Goal: Information Seeking & Learning: Check status

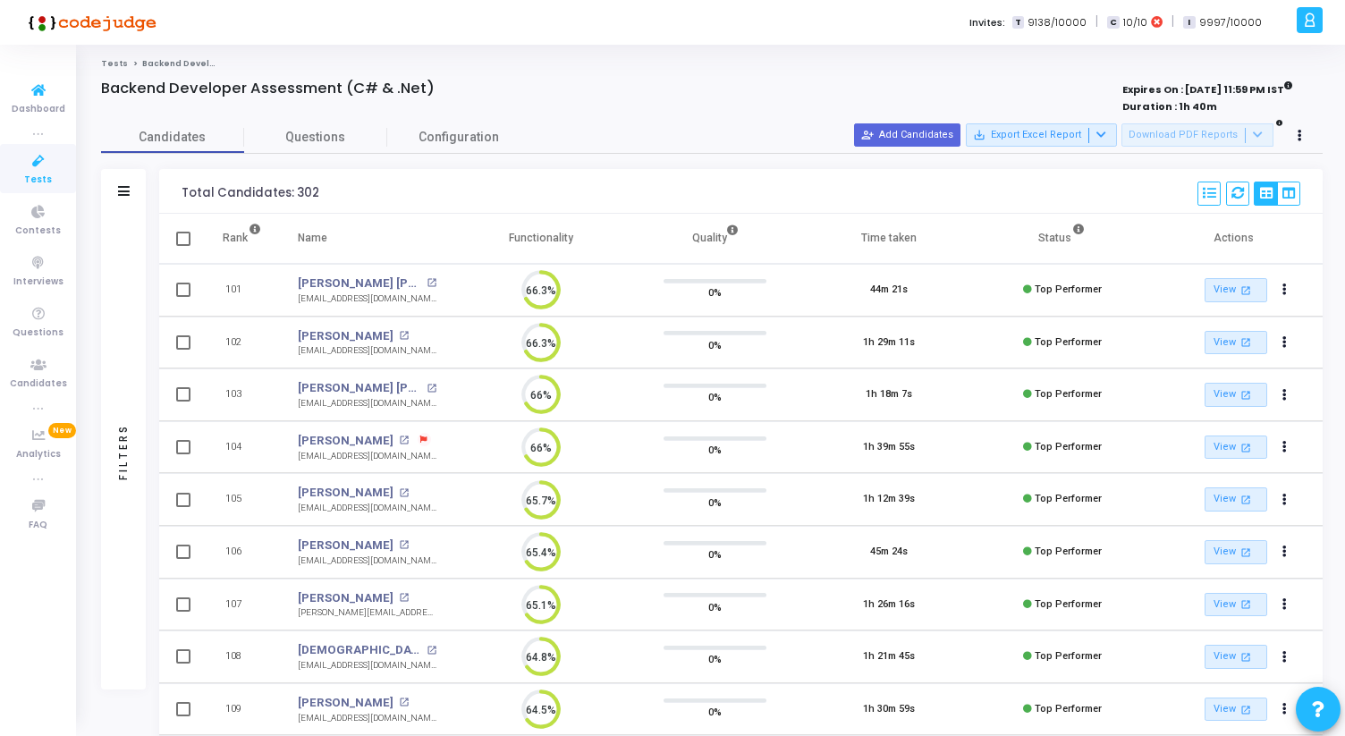
click at [33, 160] on icon at bounding box center [39, 161] width 38 height 22
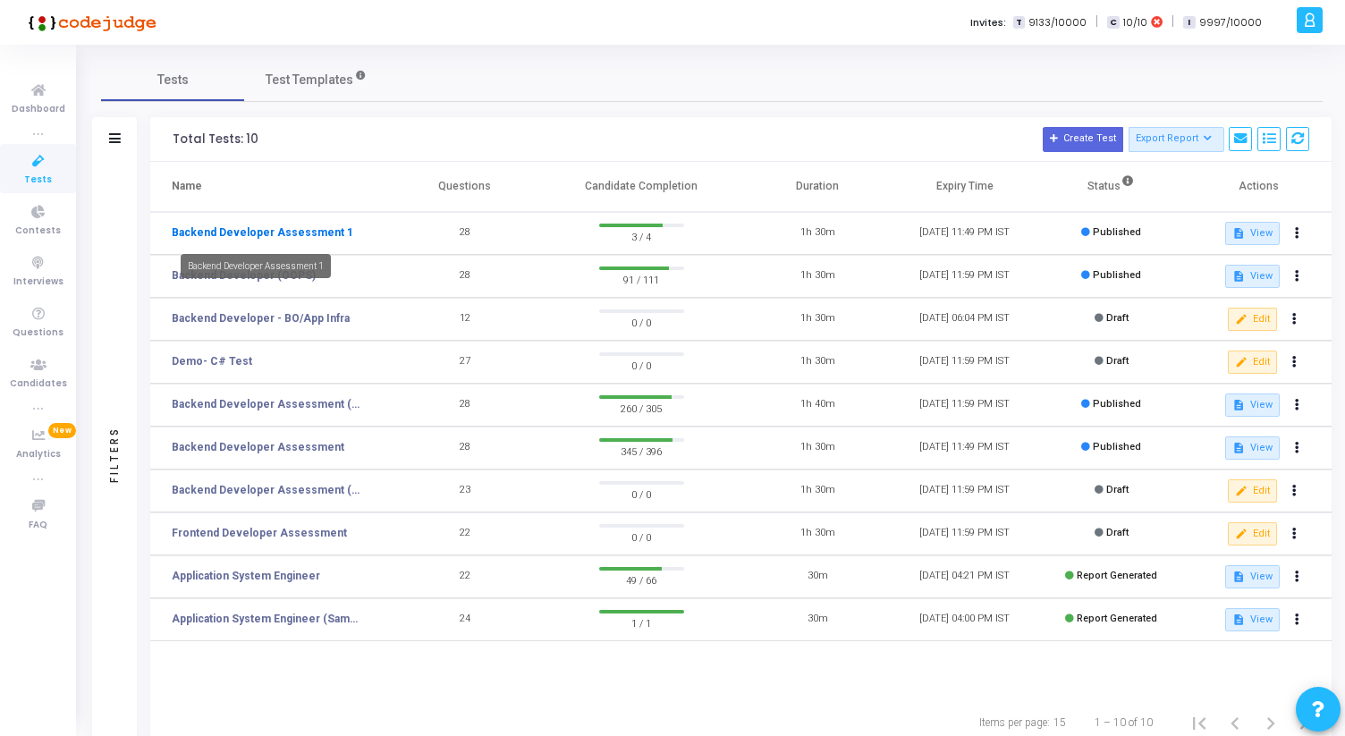
click at [257, 238] on link "Backend Developer Assessment 1" at bounding box center [263, 233] width 182 height 16
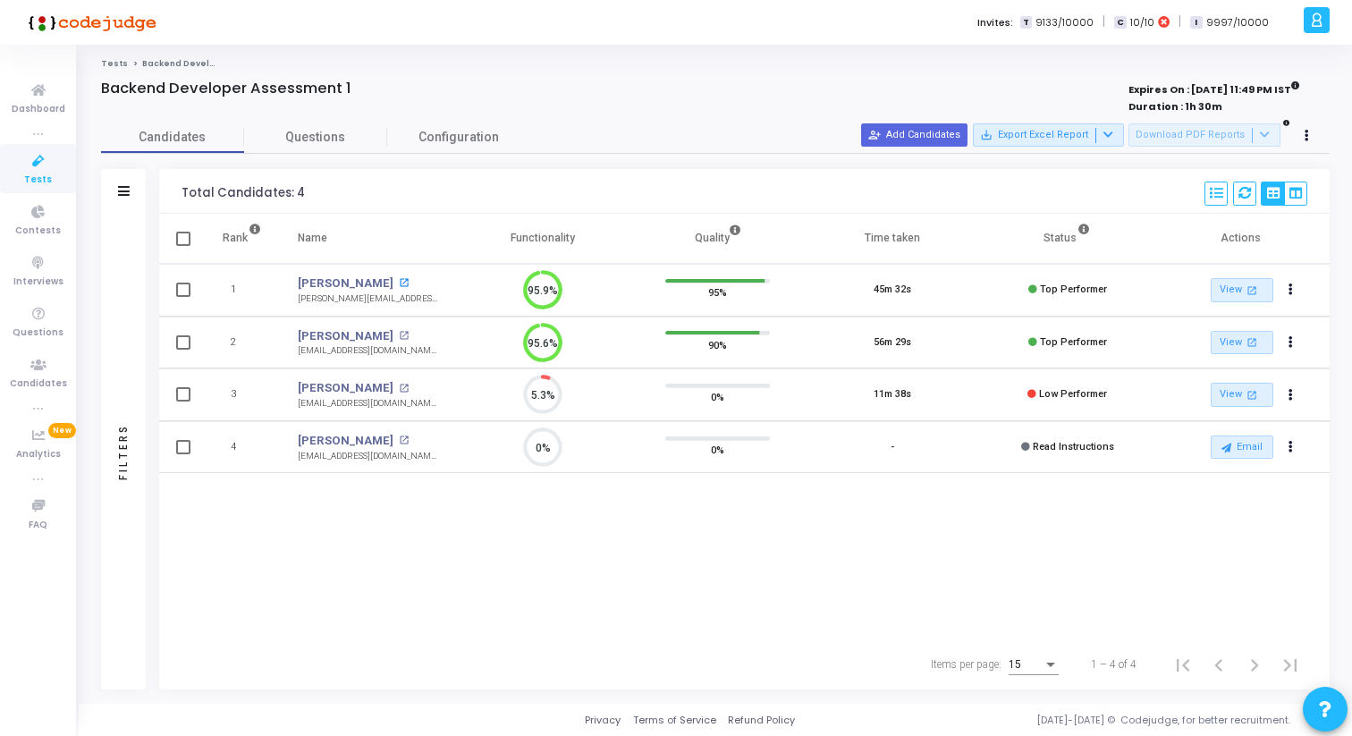
click at [399, 284] on mat-icon "open_in_new" at bounding box center [404, 283] width 10 height 10
click at [406, 330] on div "Naman Choudhary open_in_new" at bounding box center [368, 336] width 140 height 18
click at [406, 332] on mat-icon "open_in_new" at bounding box center [404, 336] width 10 height 10
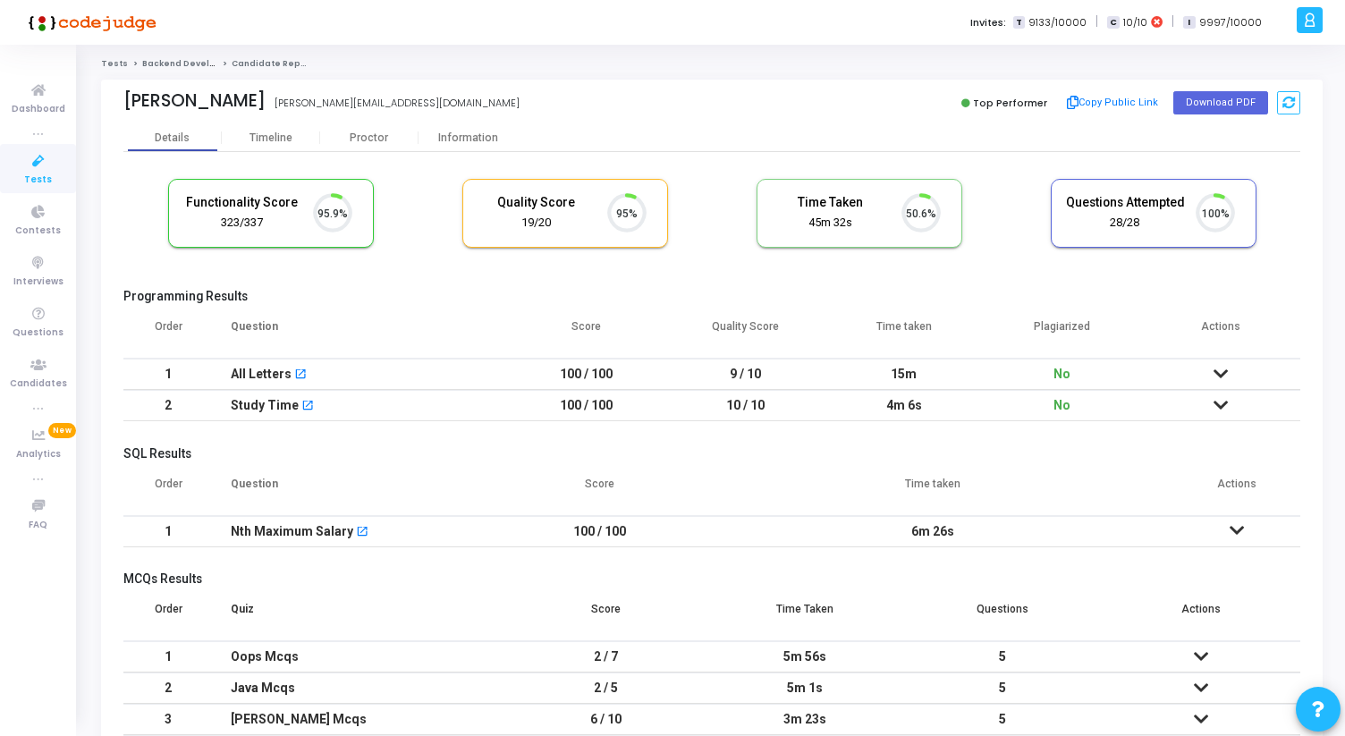
scroll to position [38, 46]
click at [461, 131] on div "Information" at bounding box center [468, 137] width 98 height 27
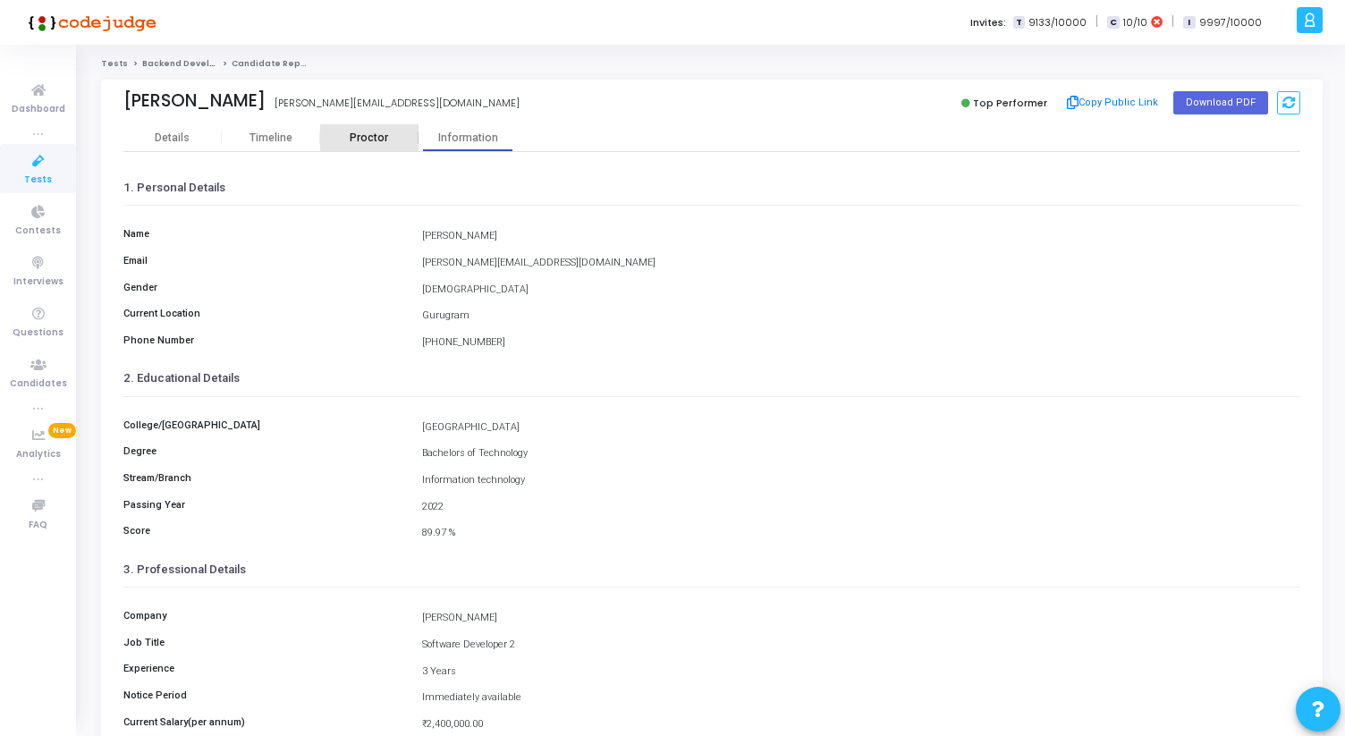
click at [375, 129] on div "Proctor" at bounding box center [369, 137] width 98 height 27
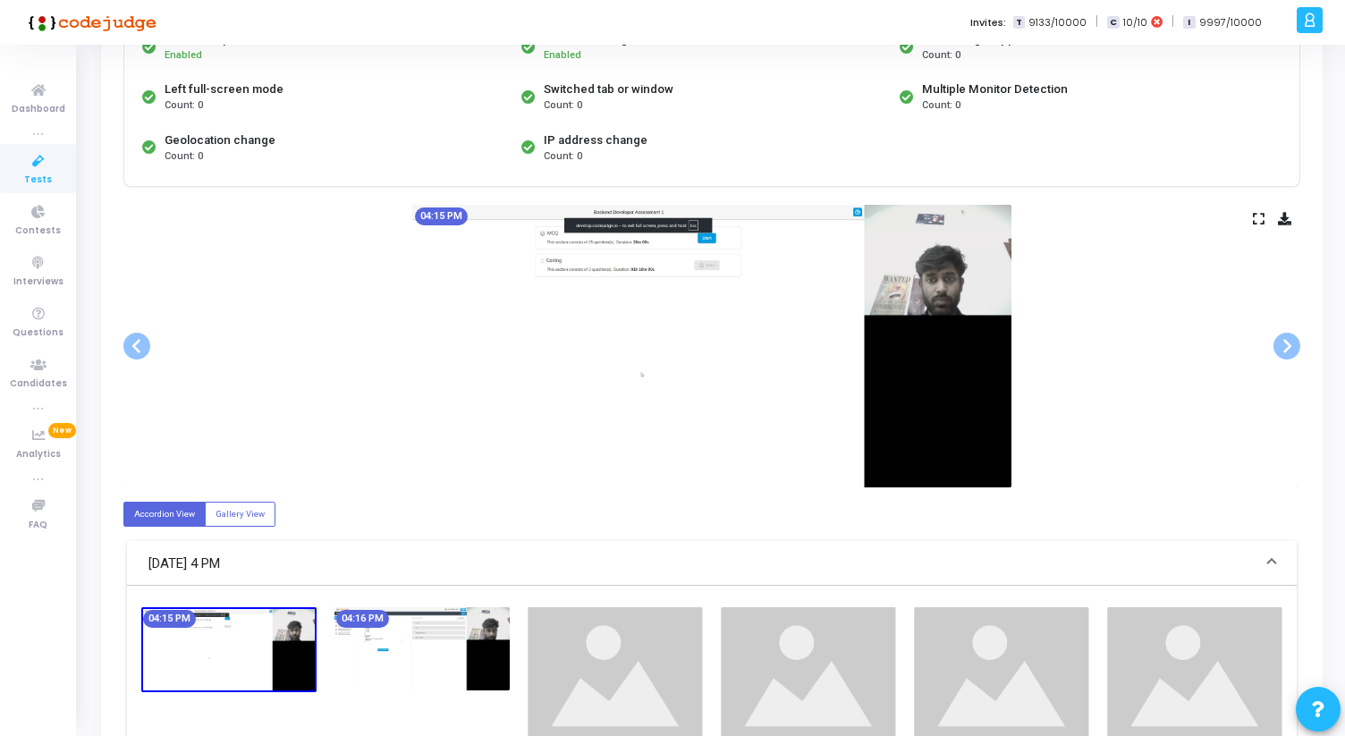
scroll to position [213, 0]
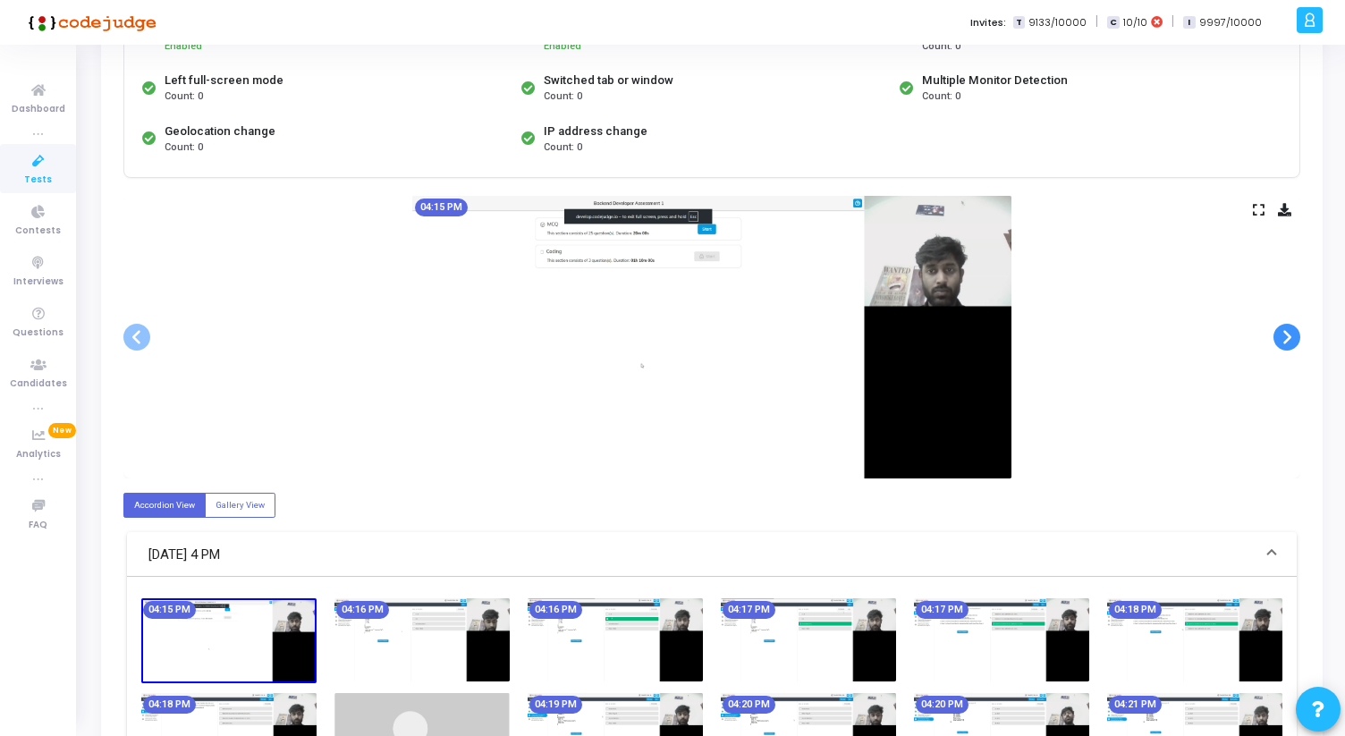
click at [1290, 331] on span at bounding box center [1287, 337] width 27 height 27
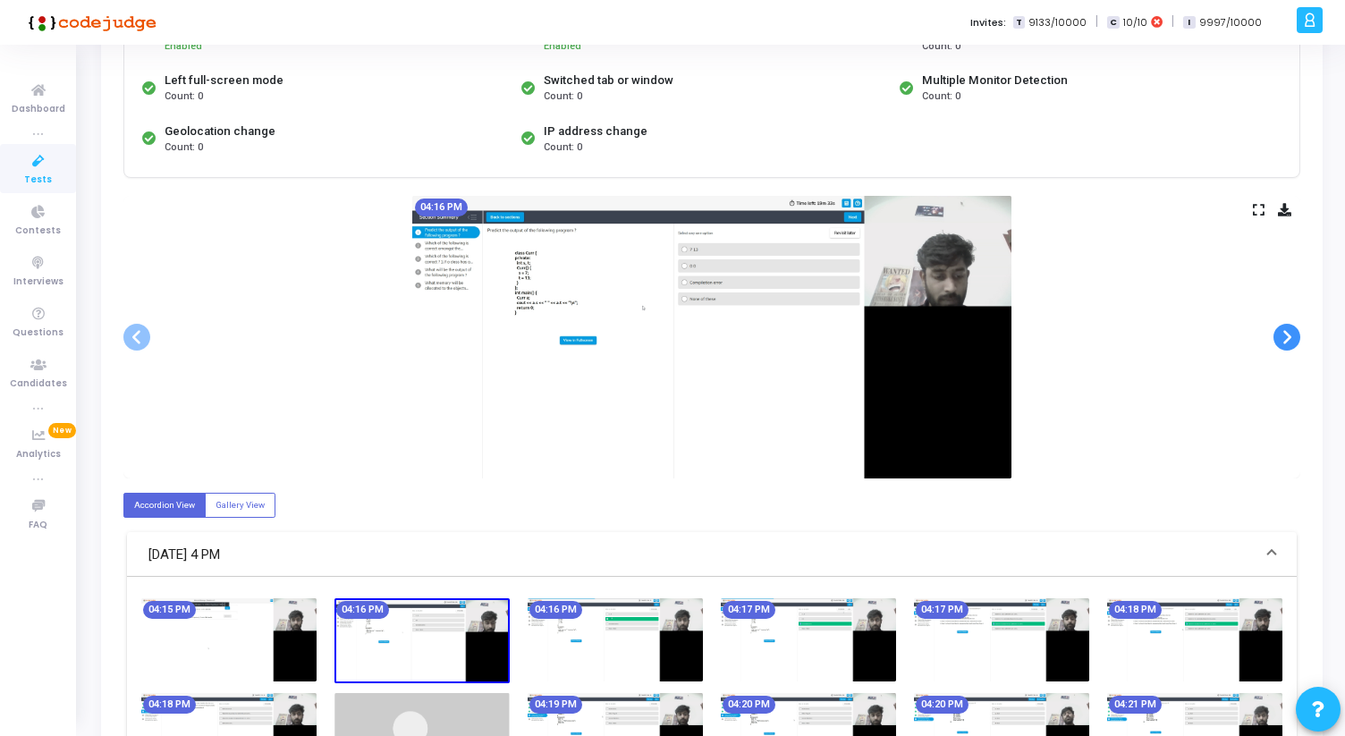
click at [1290, 331] on span at bounding box center [1287, 337] width 27 height 27
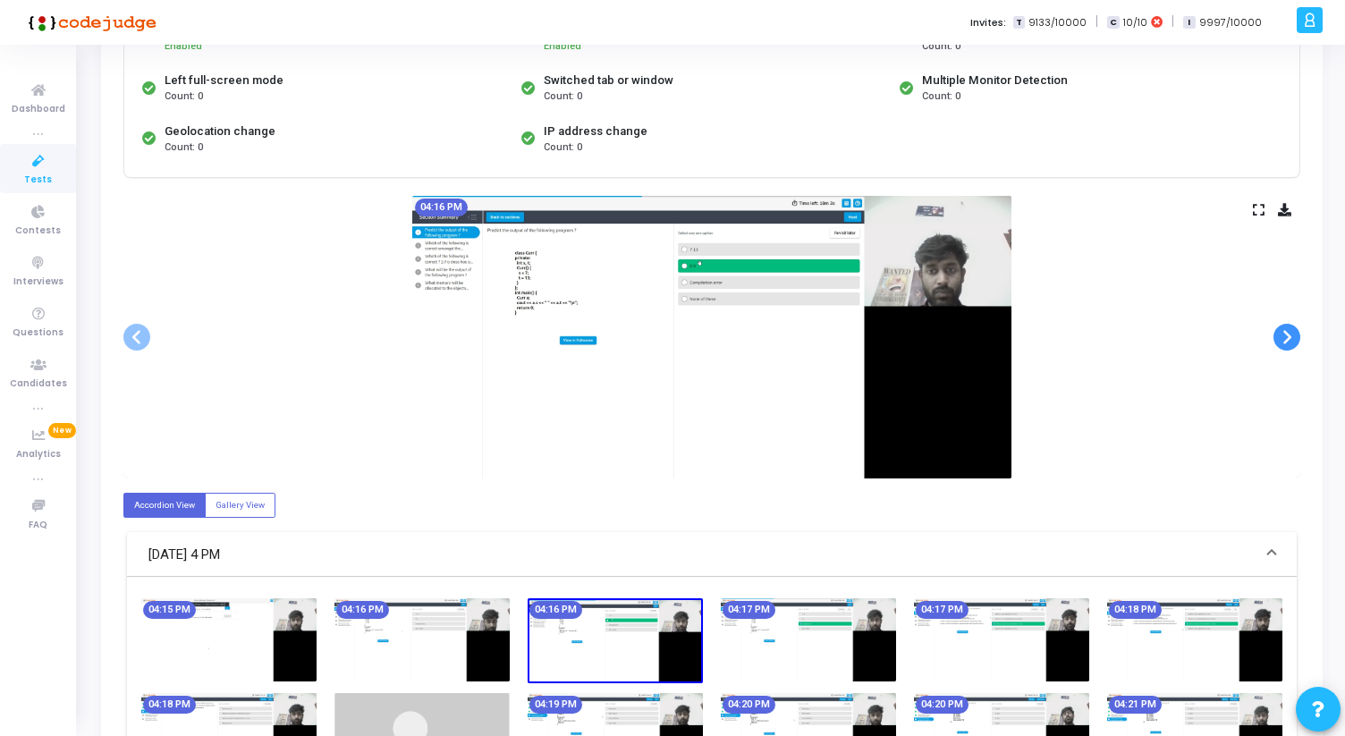
click at [1290, 331] on span at bounding box center [1287, 337] width 27 height 27
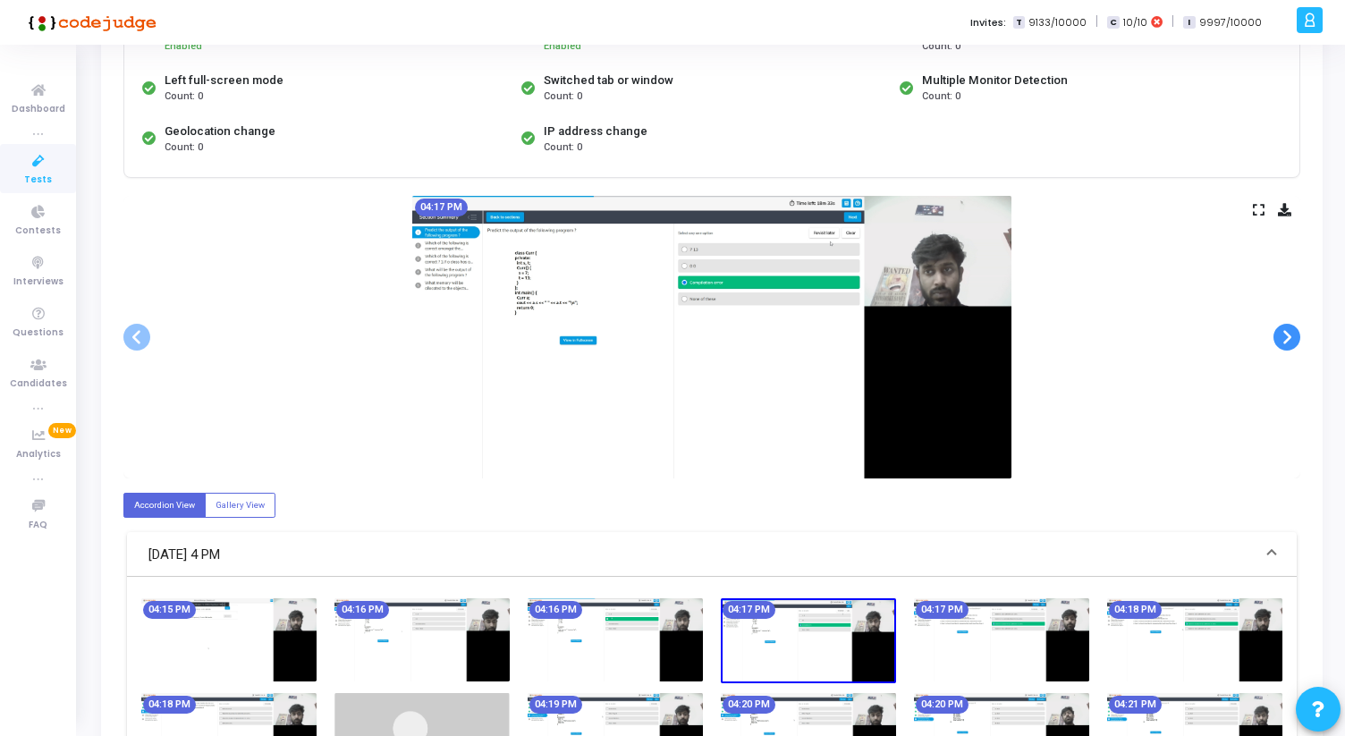
click at [1290, 331] on span at bounding box center [1287, 337] width 27 height 27
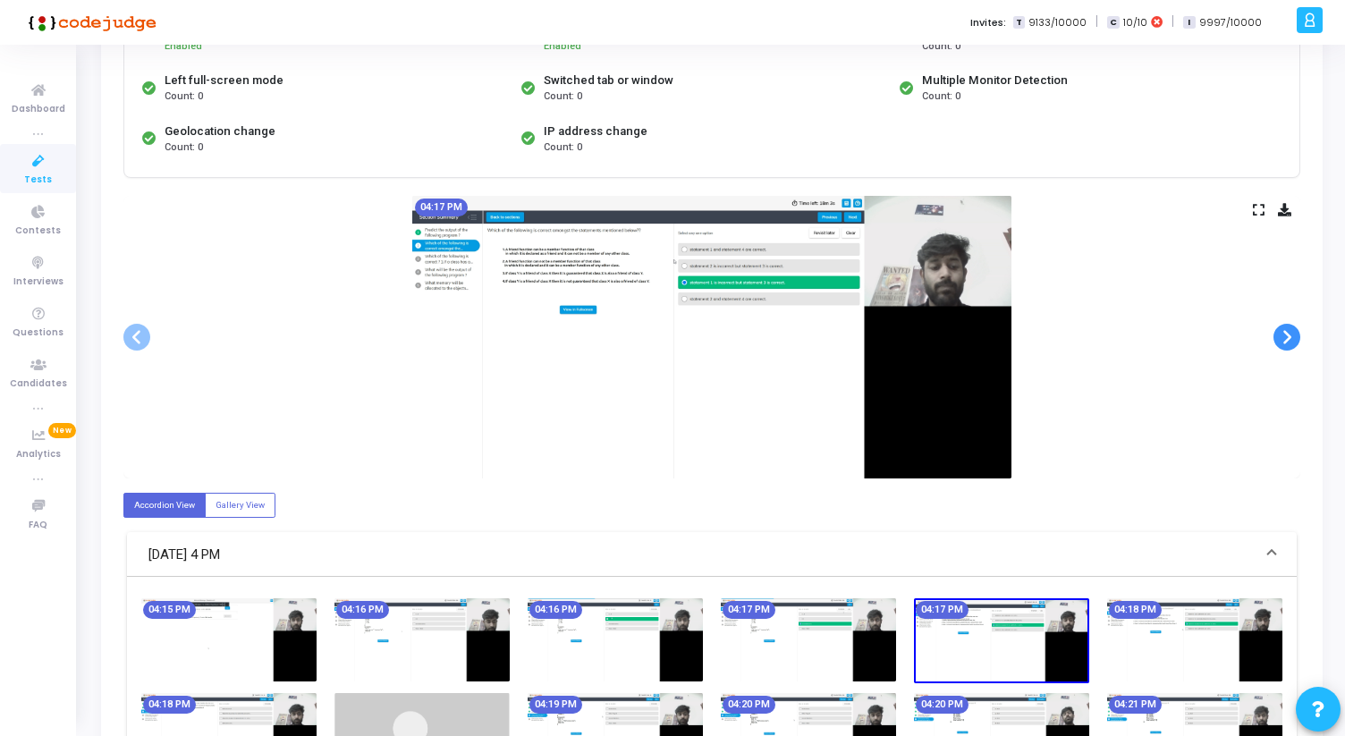
click at [1290, 331] on span at bounding box center [1287, 337] width 27 height 27
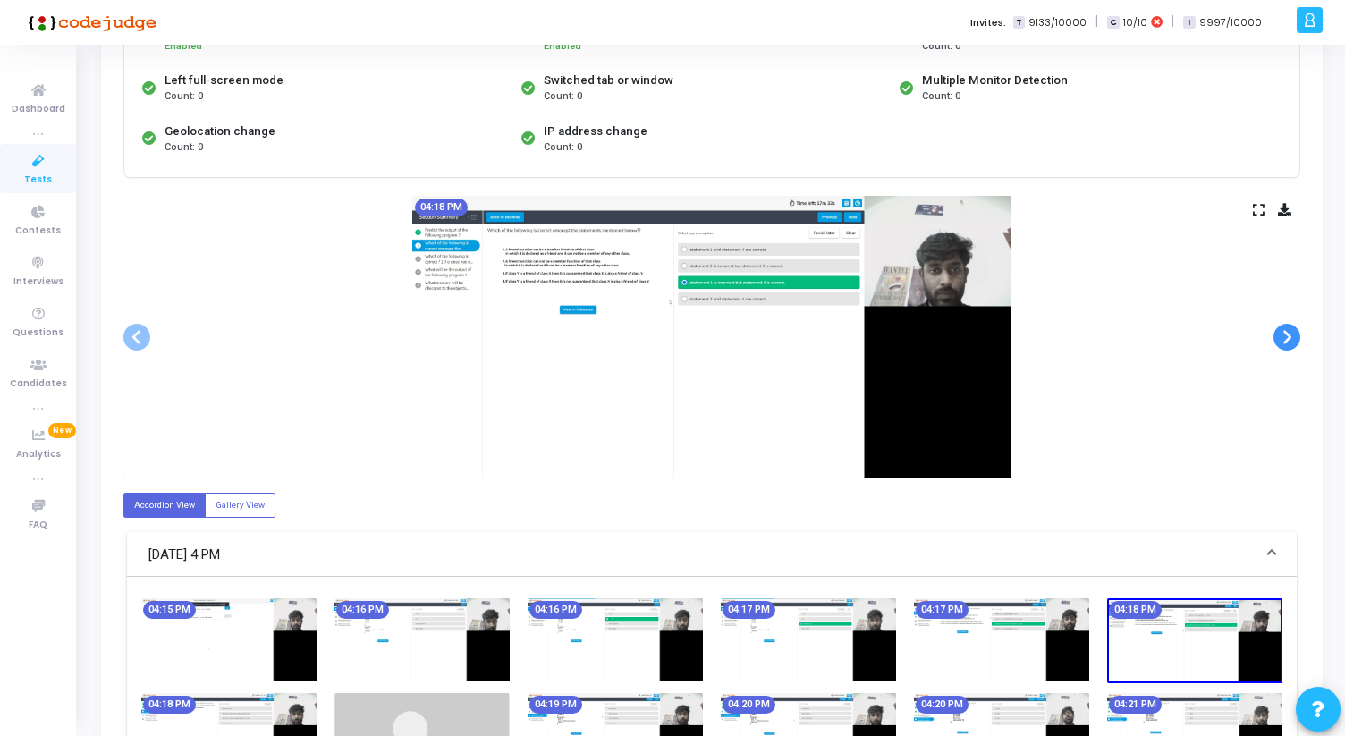
click at [1290, 331] on span at bounding box center [1287, 337] width 27 height 27
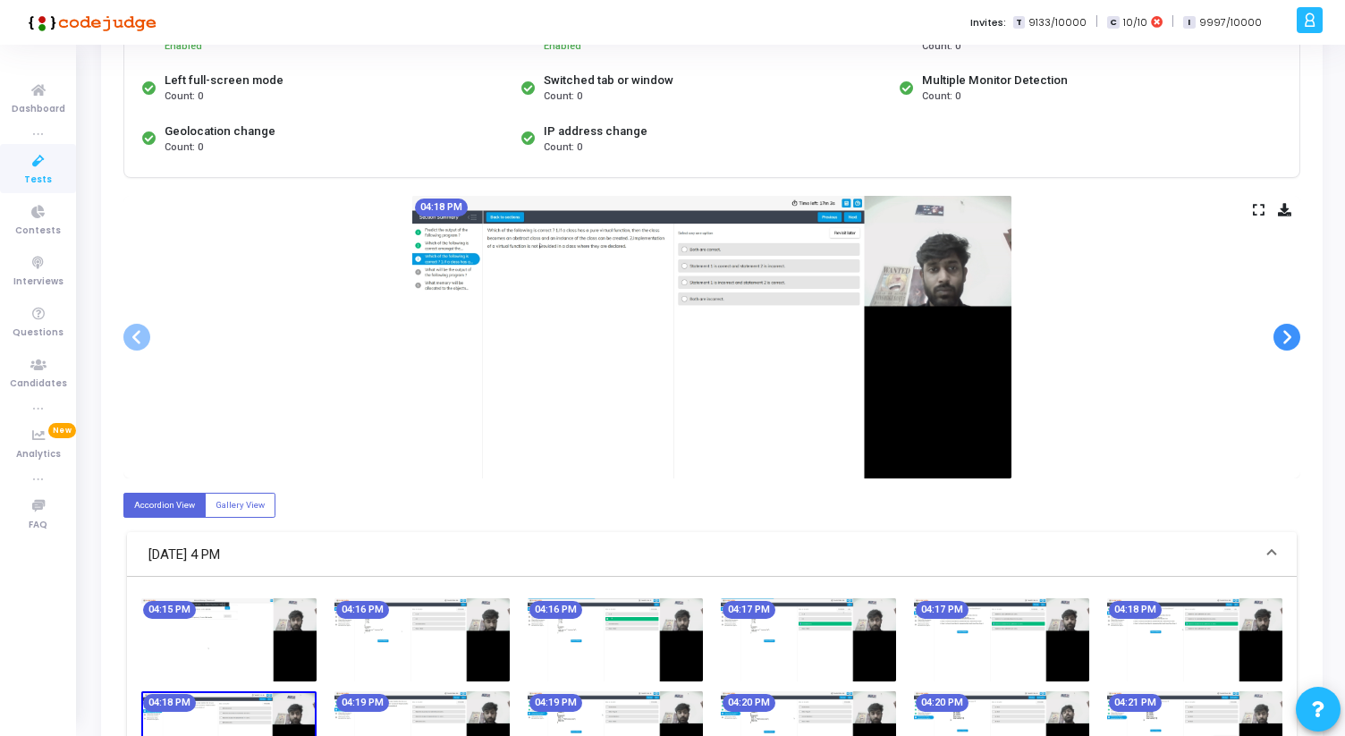
click at [1290, 331] on span at bounding box center [1287, 337] width 27 height 27
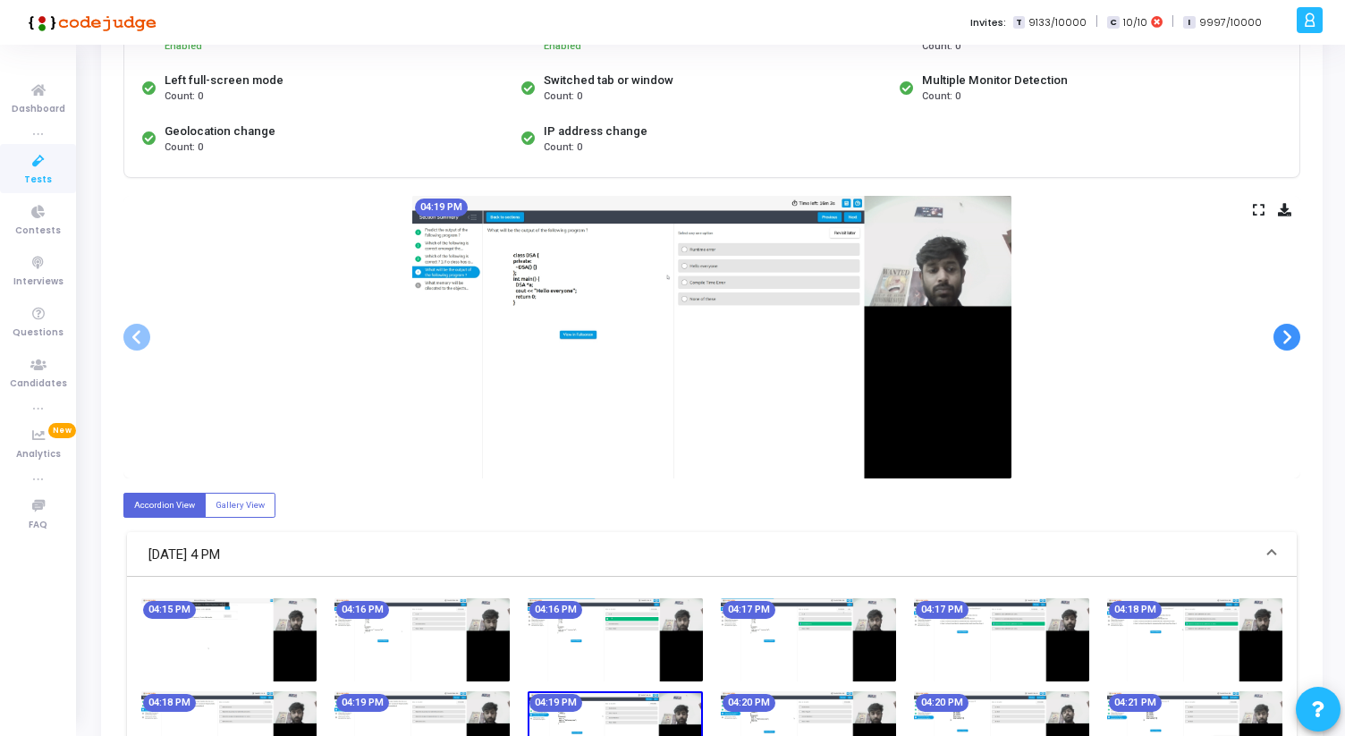
click at [1290, 331] on span at bounding box center [1287, 337] width 27 height 27
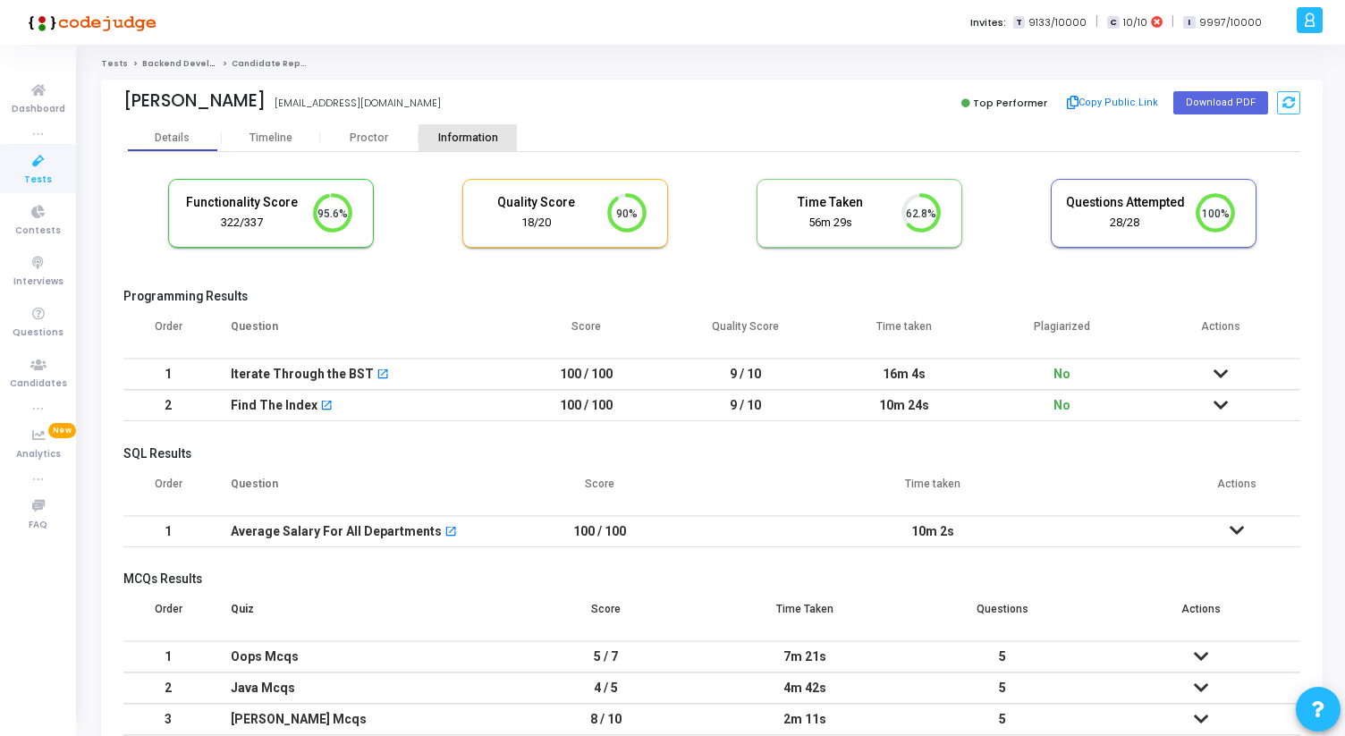
click at [456, 140] on div "Information" at bounding box center [468, 137] width 98 height 13
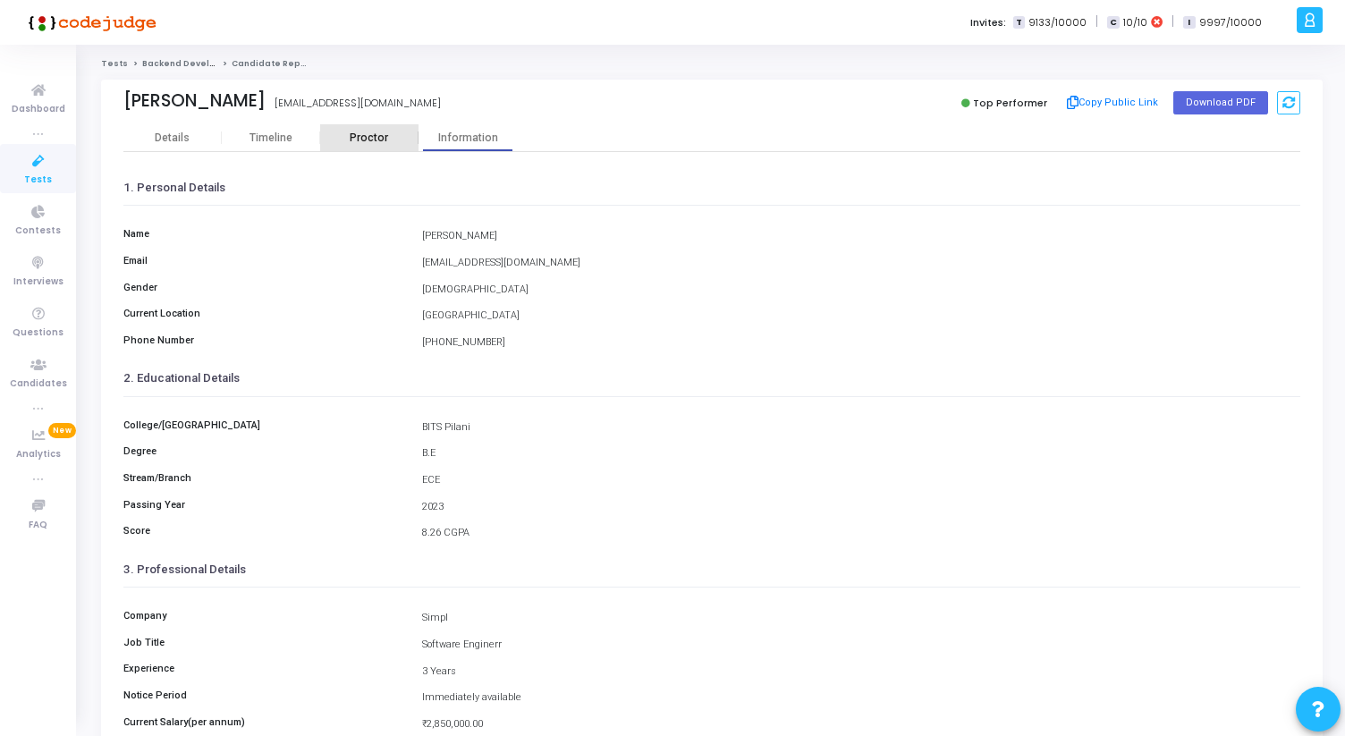
click at [356, 143] on div "Proctor" at bounding box center [369, 137] width 98 height 13
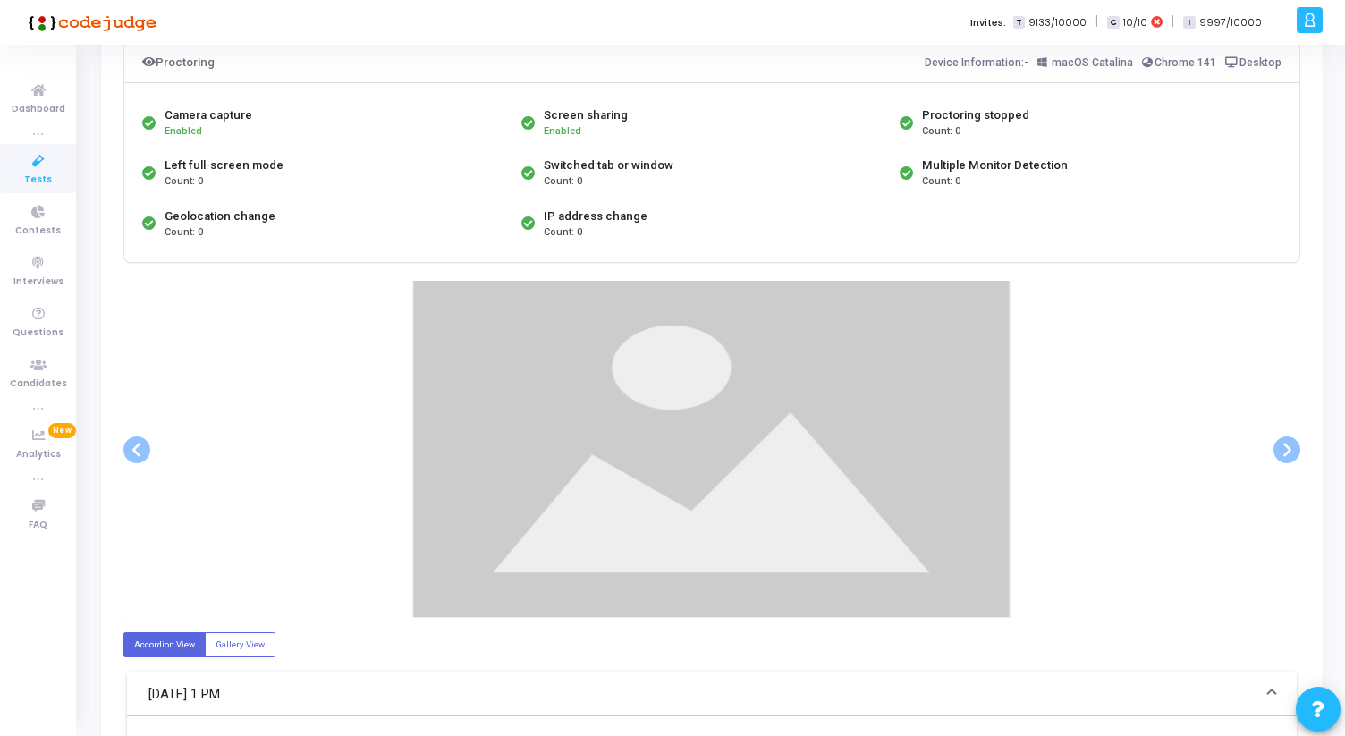
scroll to position [141, 0]
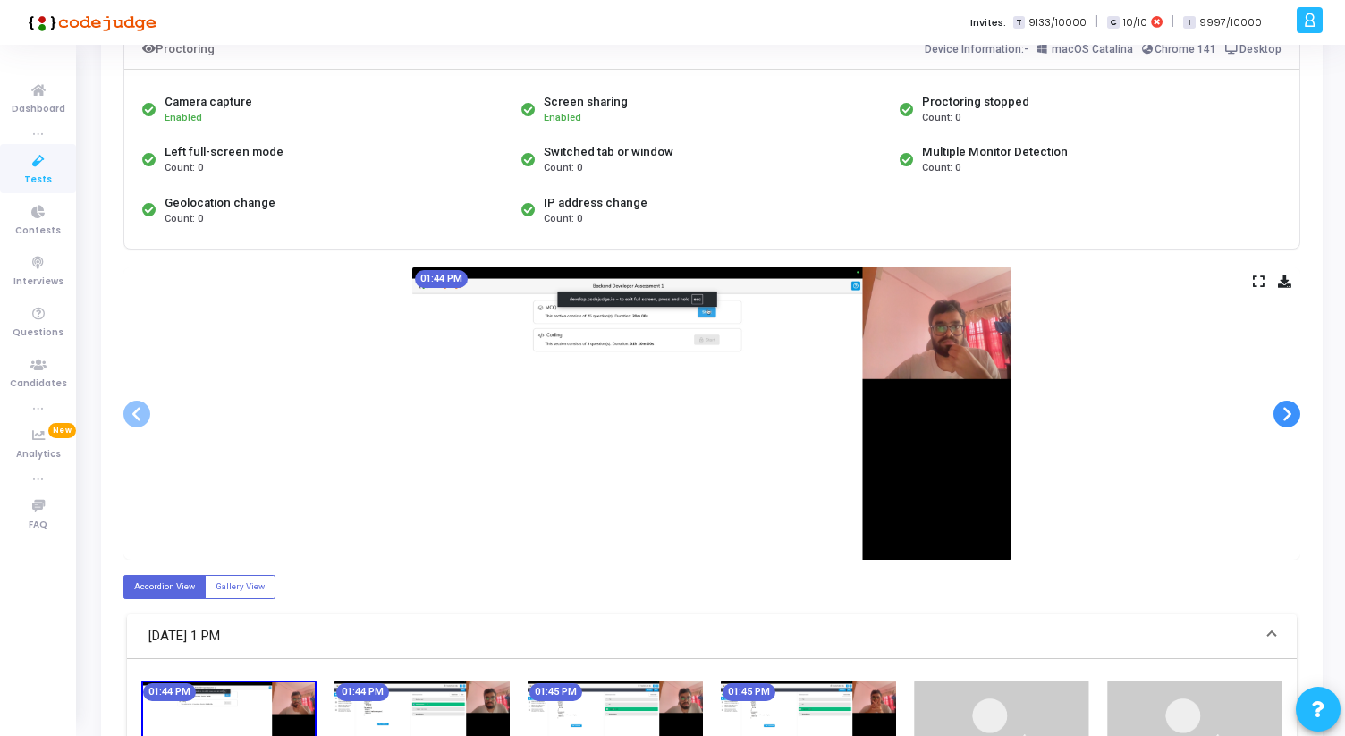
click at [1284, 414] on span at bounding box center [1287, 414] width 27 height 27
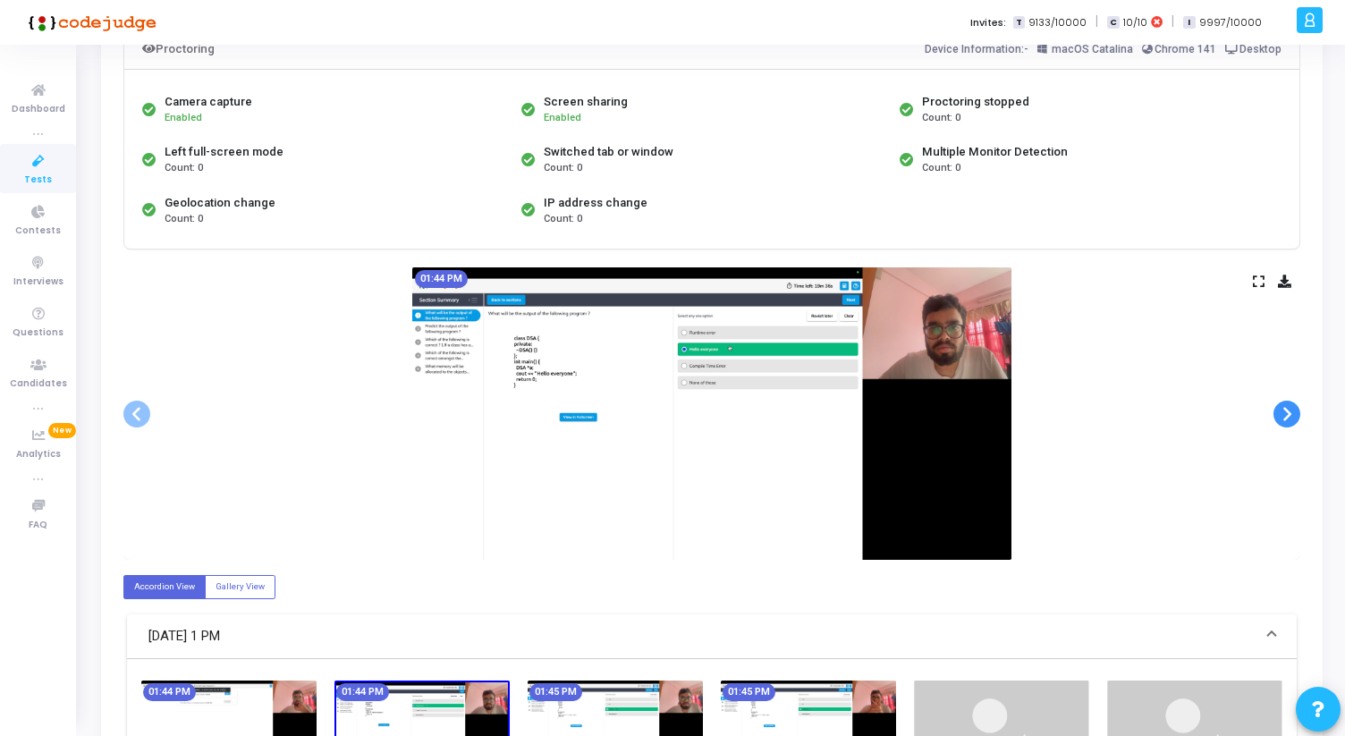
click at [1284, 414] on span at bounding box center [1287, 414] width 27 height 27
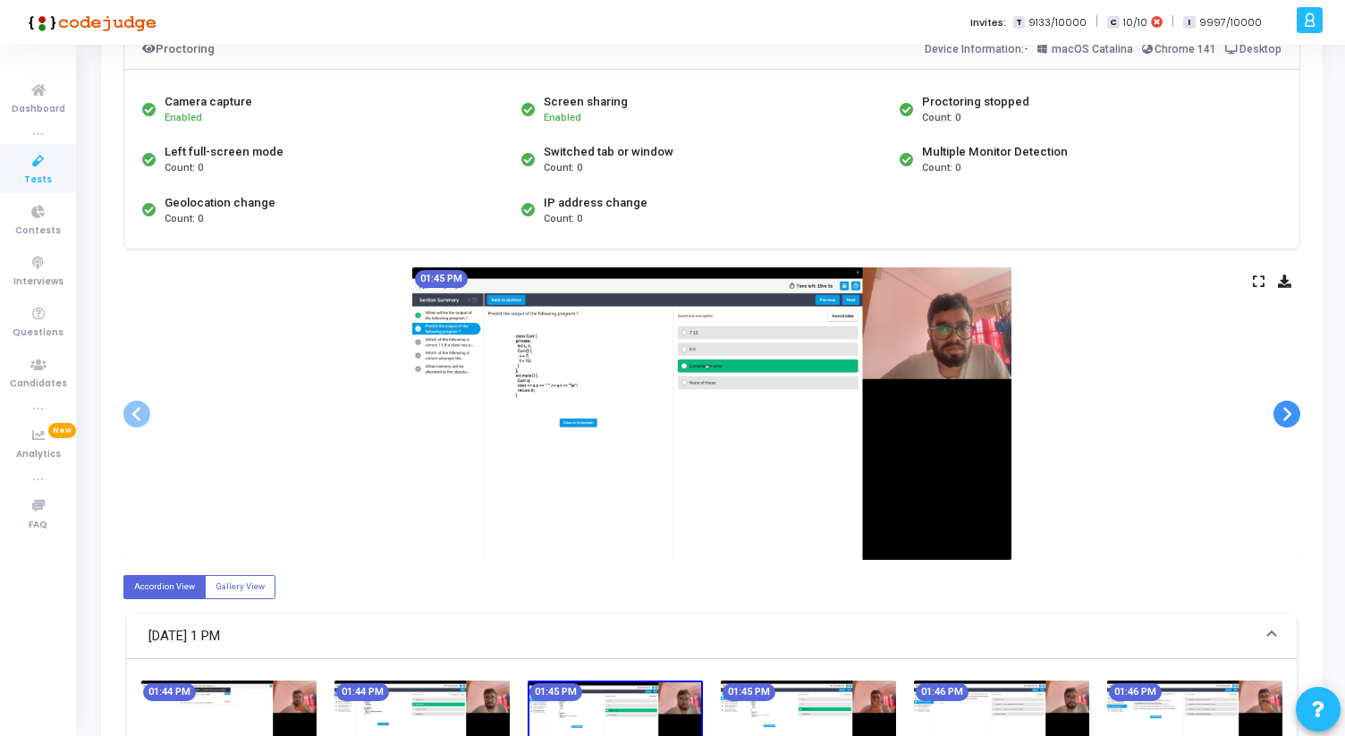
click at [1284, 414] on span at bounding box center [1287, 414] width 27 height 27
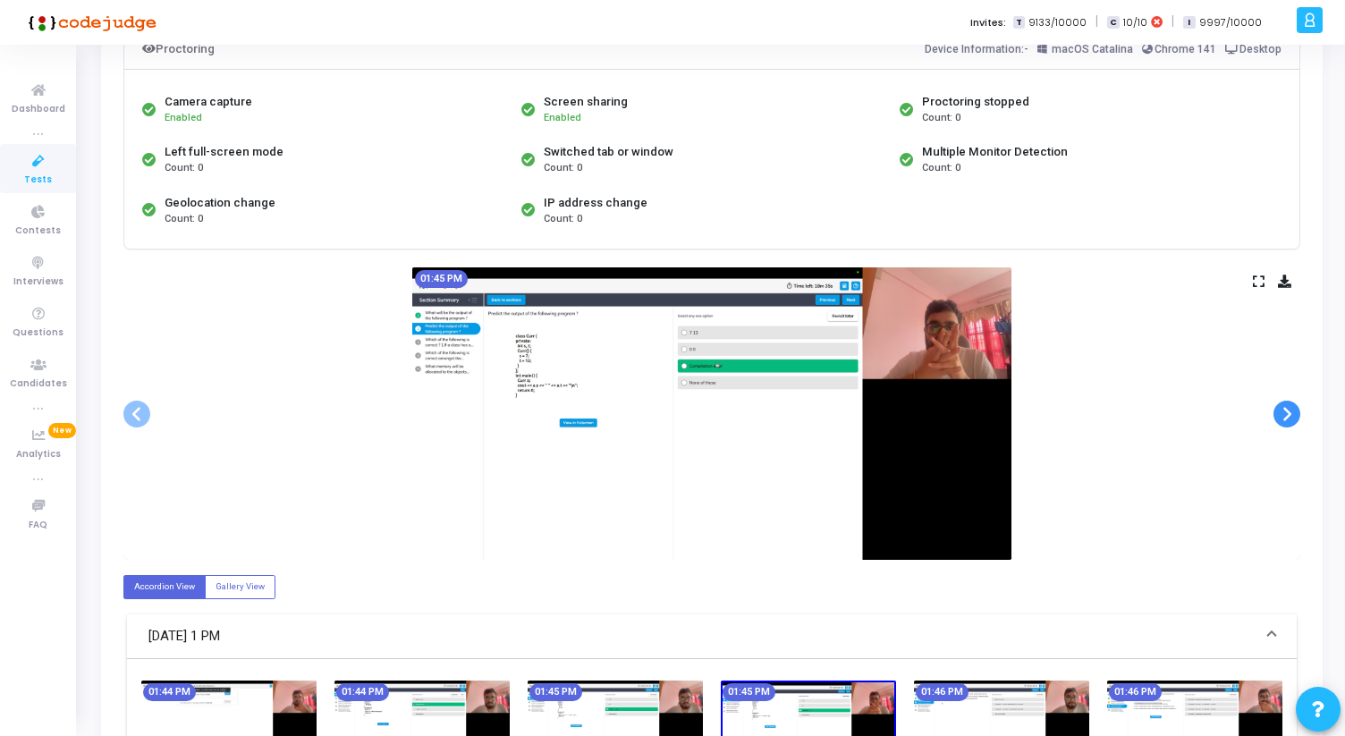
click at [1284, 414] on span at bounding box center [1287, 414] width 27 height 27
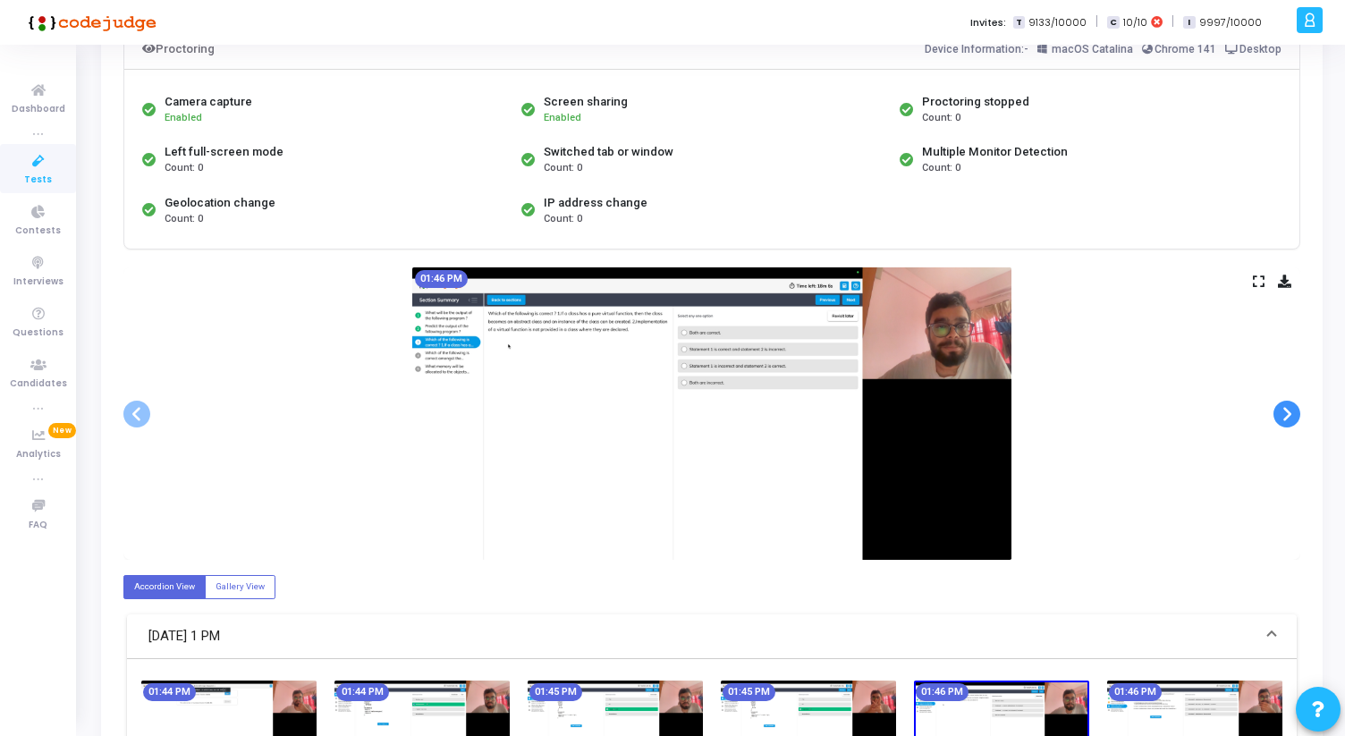
click at [1284, 414] on span at bounding box center [1287, 414] width 27 height 27
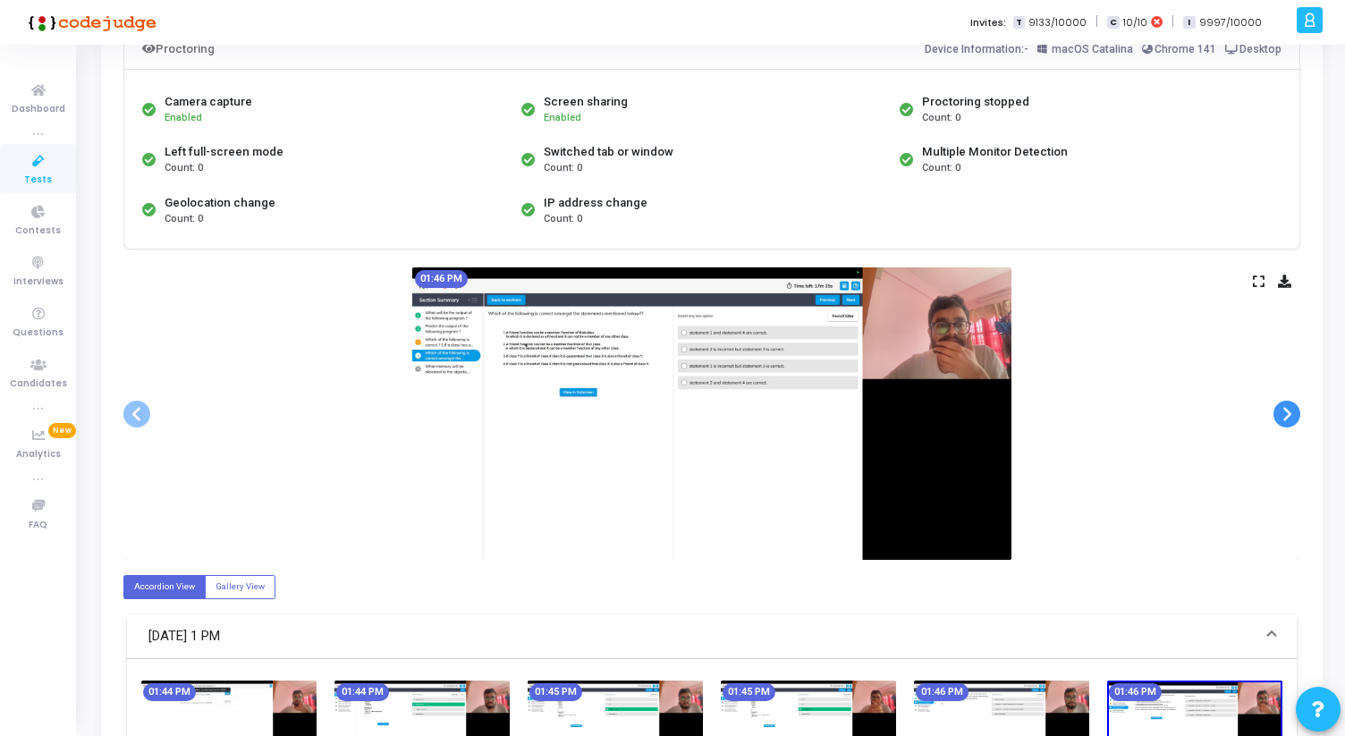
click at [1284, 414] on span at bounding box center [1287, 414] width 27 height 27
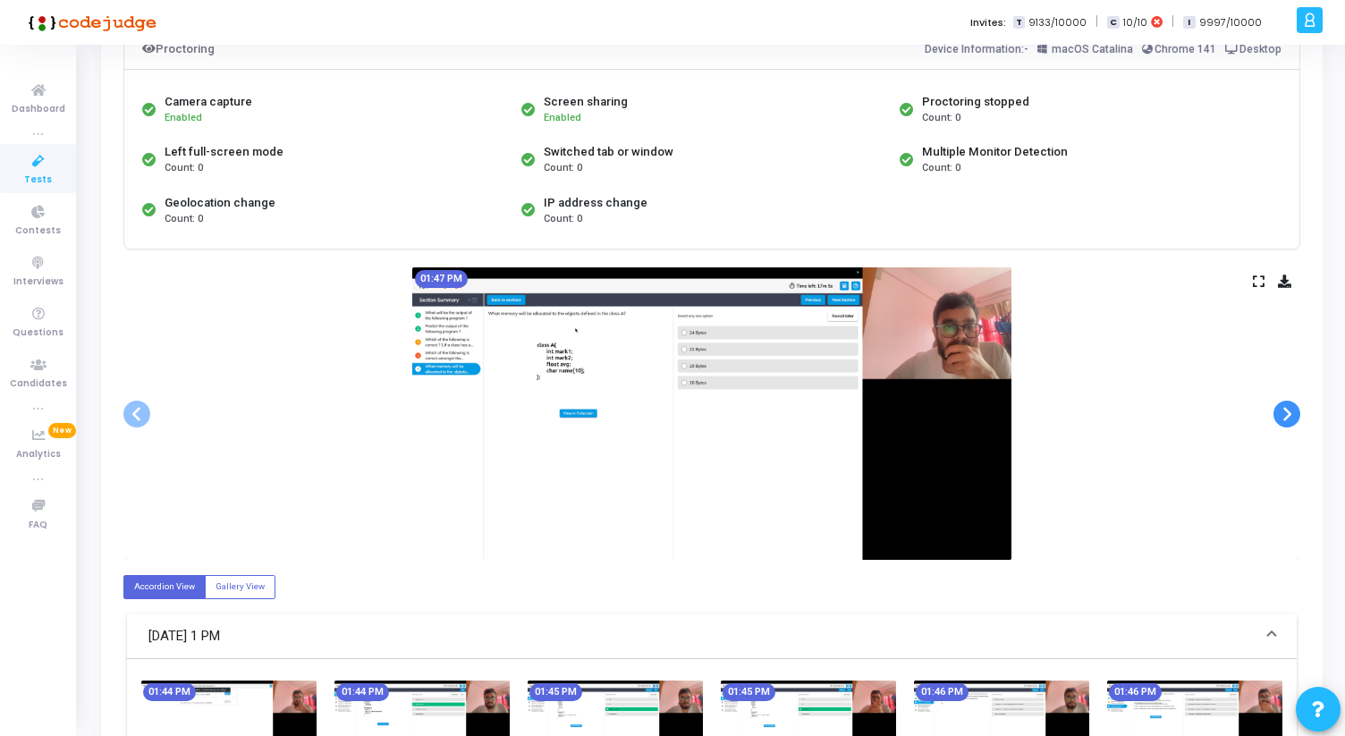
click at [1284, 414] on span at bounding box center [1287, 414] width 27 height 27
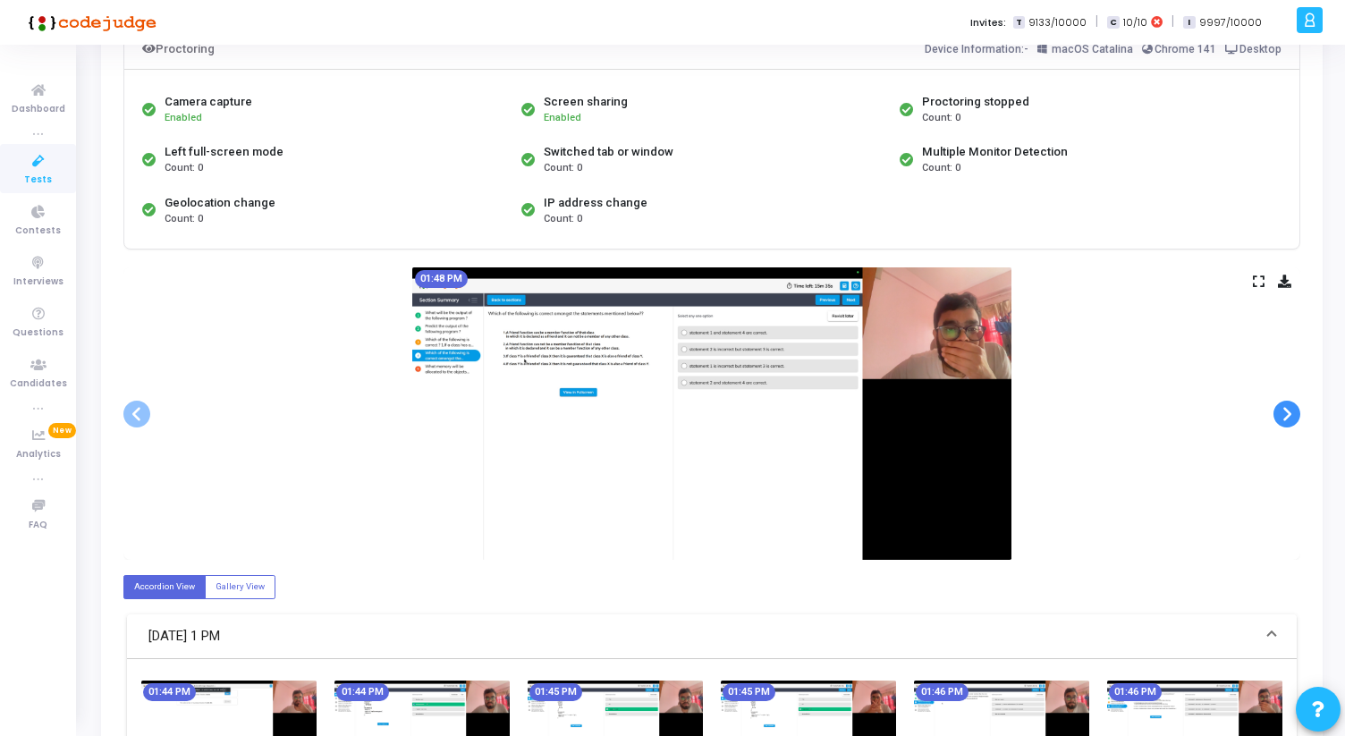
click at [1284, 414] on span at bounding box center [1287, 414] width 27 height 27
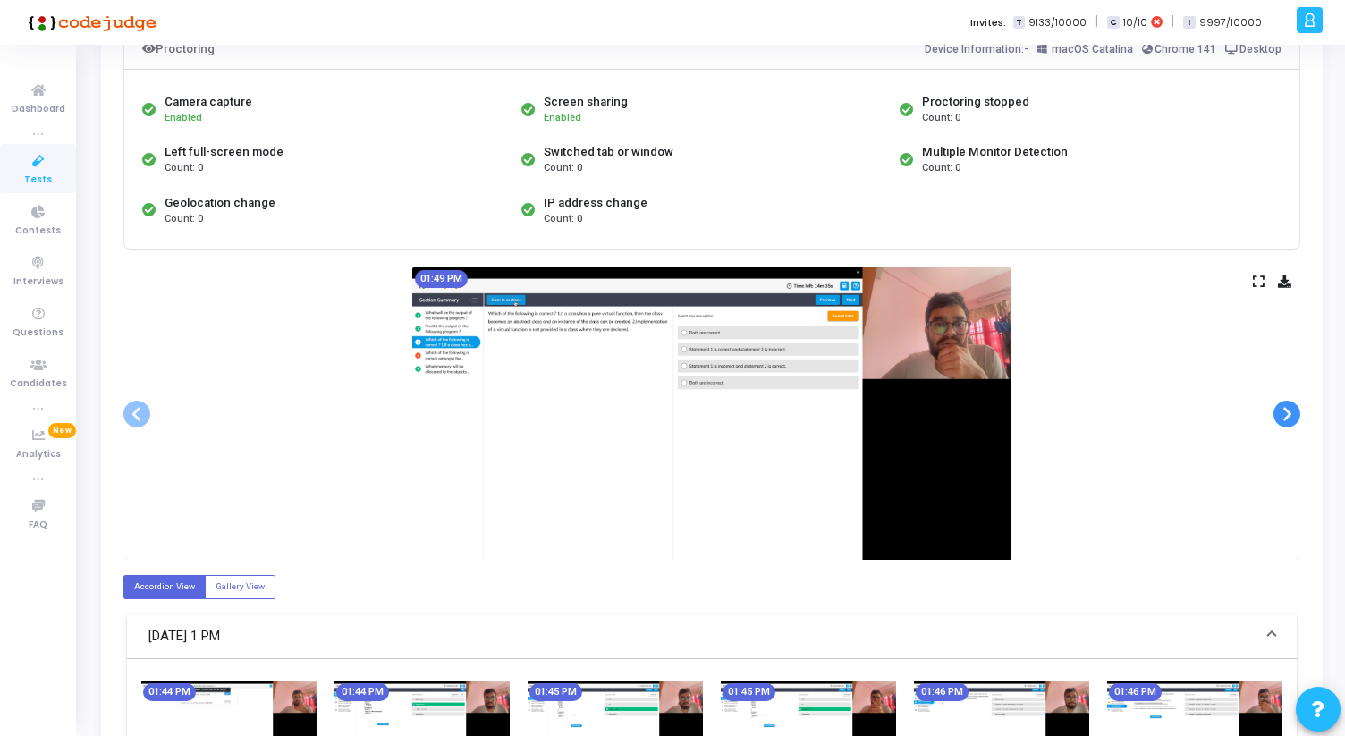
click at [1284, 414] on span at bounding box center [1287, 414] width 27 height 27
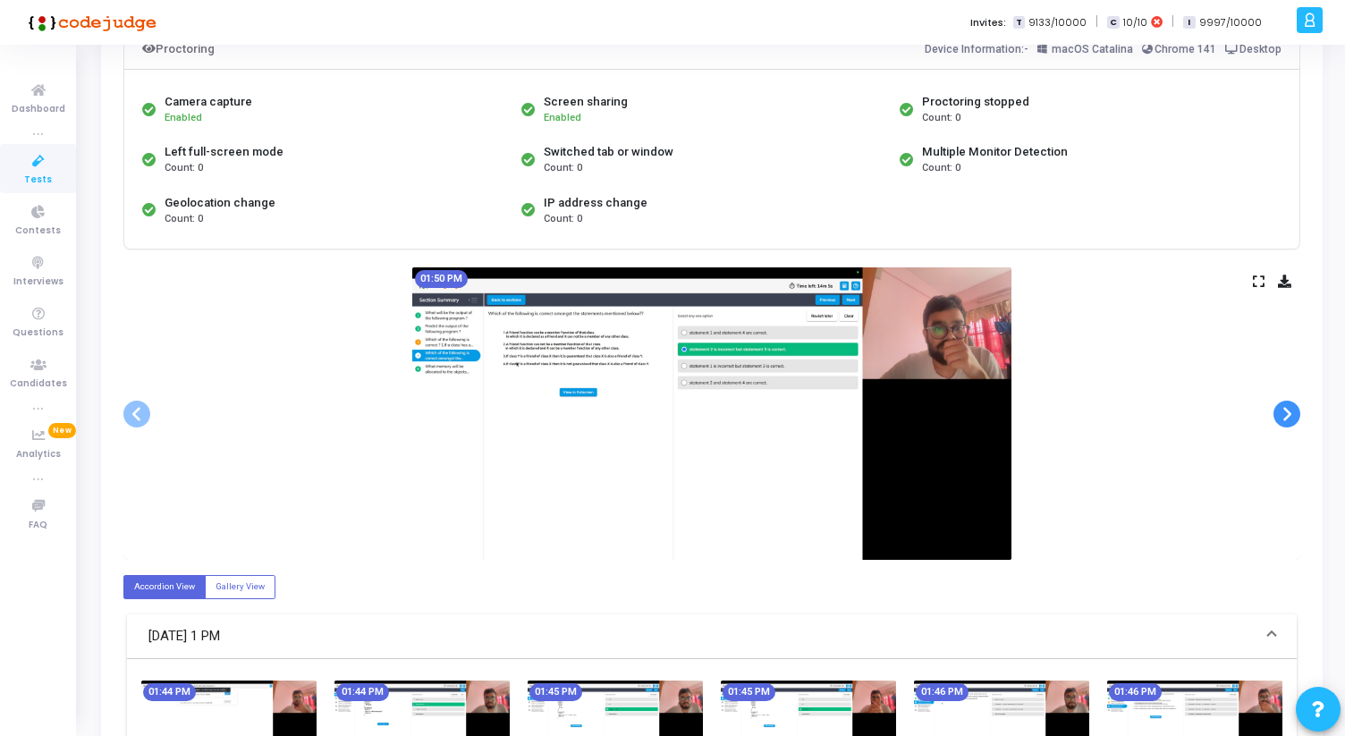
click at [1284, 414] on span at bounding box center [1287, 414] width 27 height 27
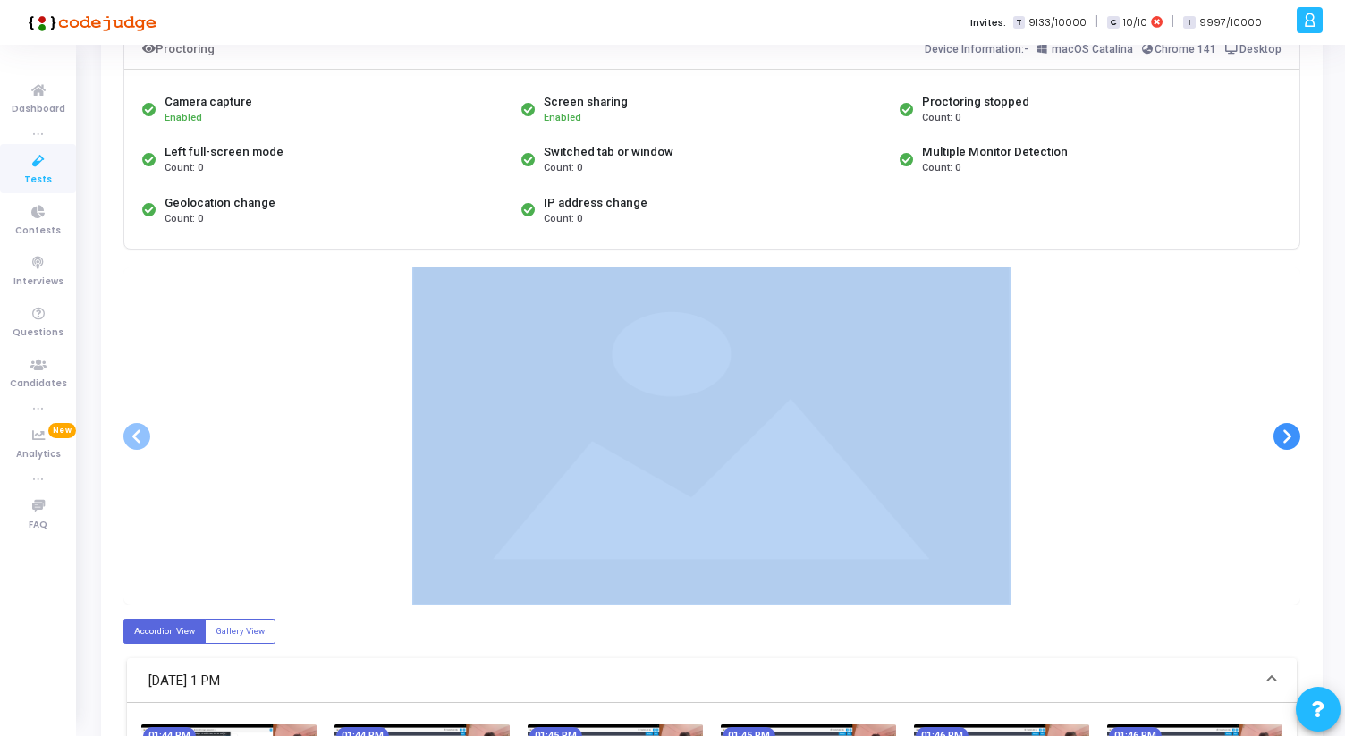
click at [1284, 414] on div at bounding box center [711, 435] width 1177 height 337
